Goal: Transaction & Acquisition: Purchase product/service

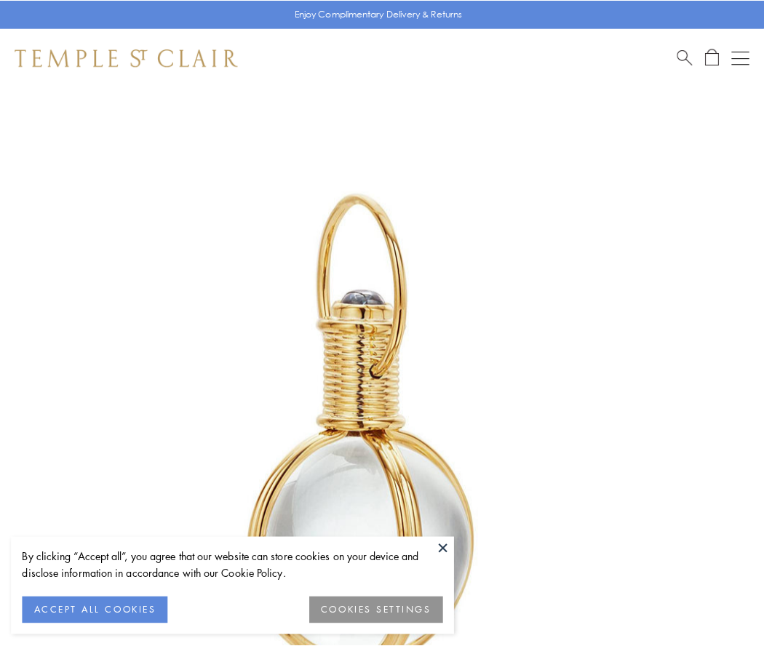
scroll to position [380, 0]
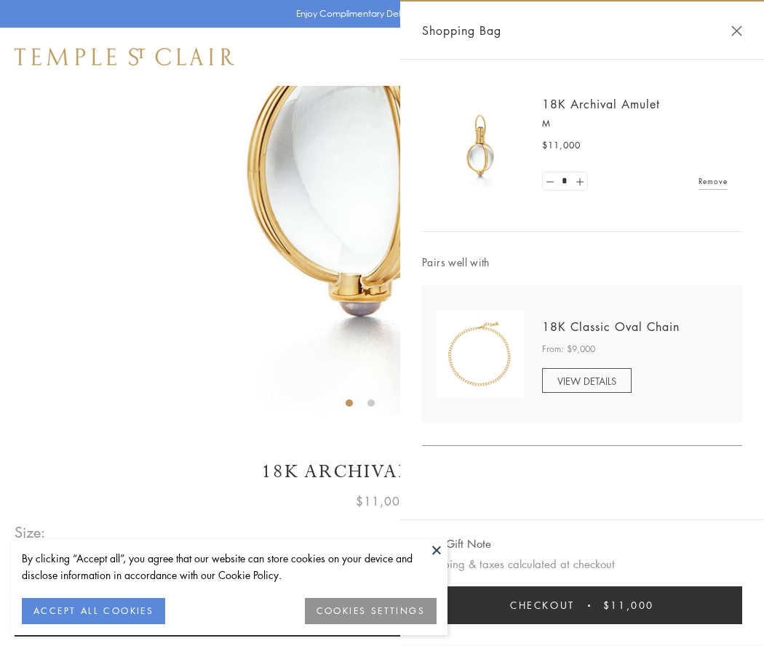
click at [582, 606] on button "Checkout $11,000" at bounding box center [582, 606] width 320 height 38
